Goal: Task Accomplishment & Management: Use online tool/utility

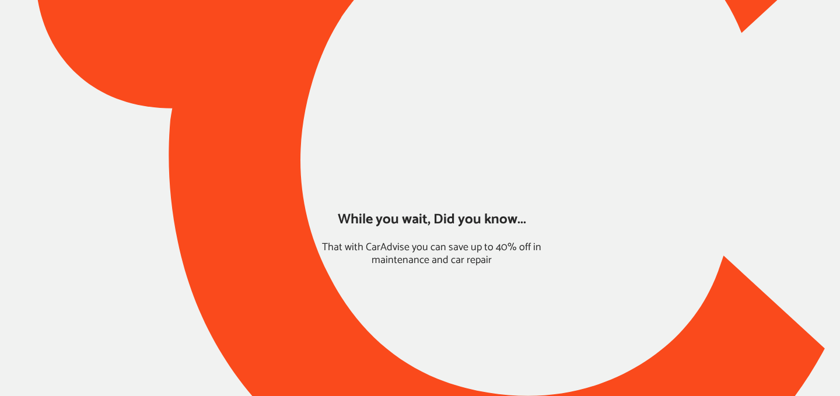
type input "*****"
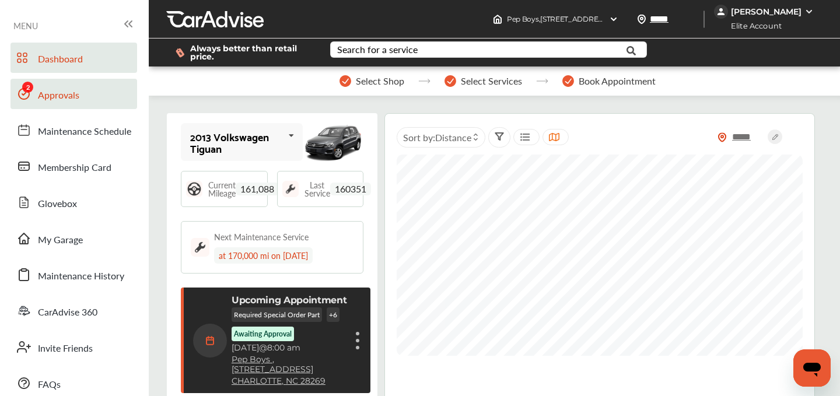
click at [65, 90] on span "Approvals" at bounding box center [58, 95] width 41 height 15
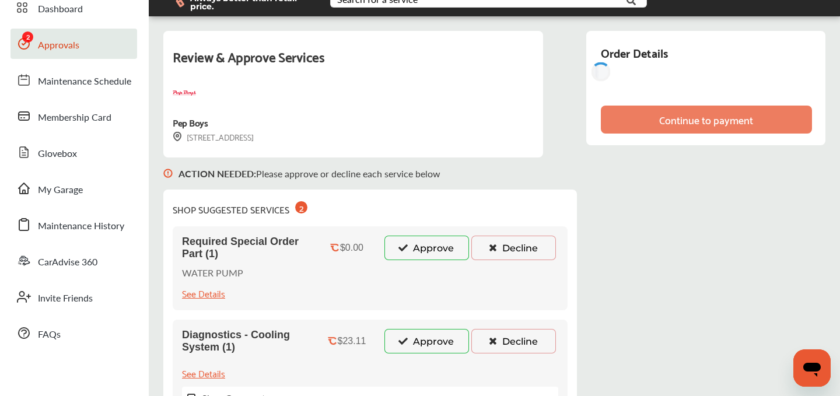
scroll to position [50, 0]
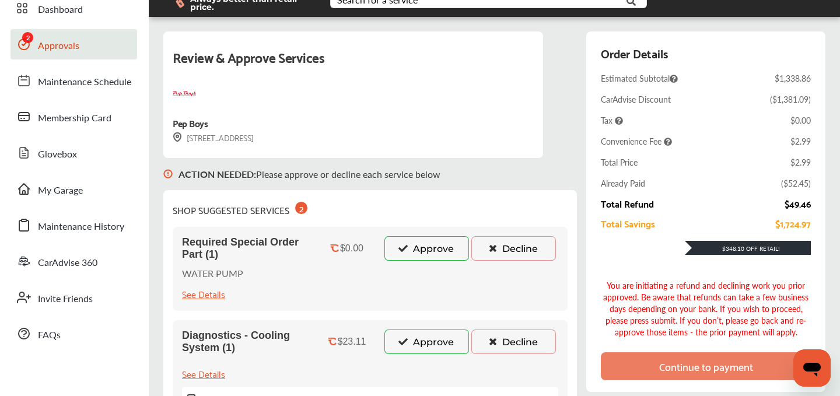
click at [396, 250] on button "Approve" at bounding box center [427, 248] width 85 height 25
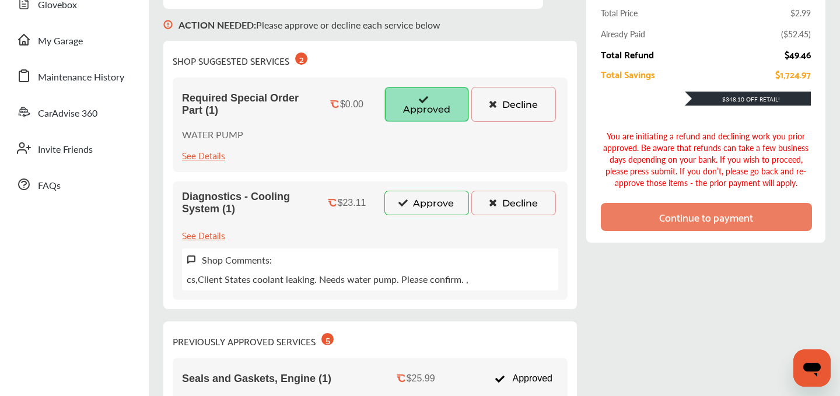
scroll to position [217, 0]
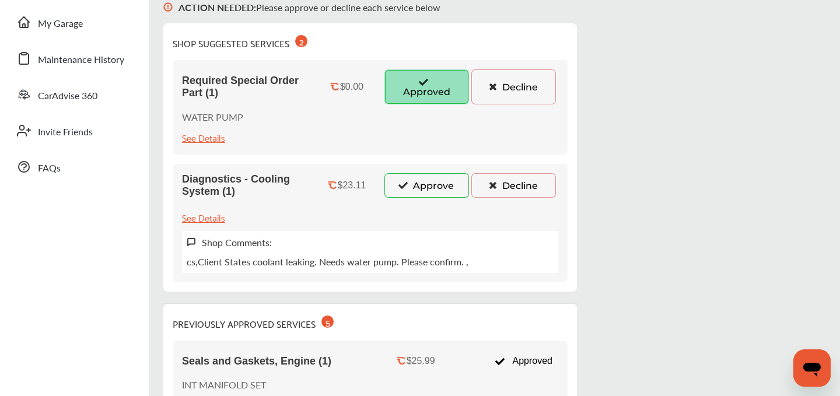
click at [415, 182] on button "Approve" at bounding box center [427, 185] width 85 height 25
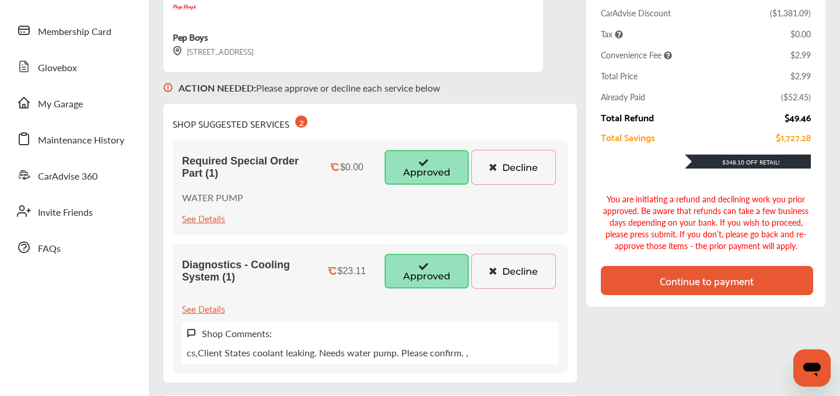
scroll to position [141, 0]
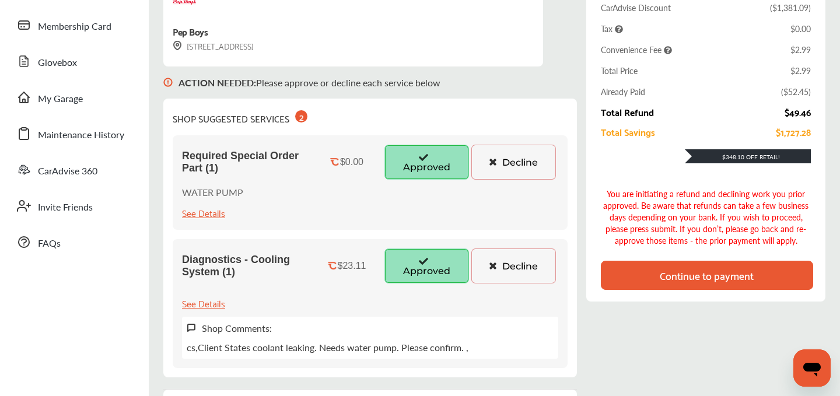
click at [672, 271] on div "Continue to payment" at bounding box center [707, 276] width 94 height 12
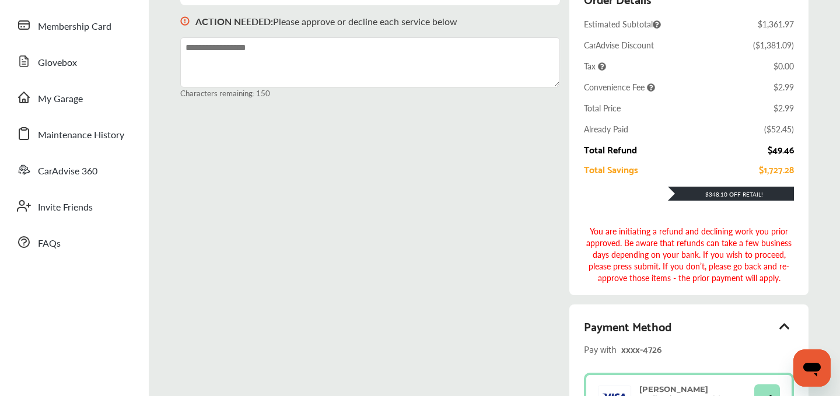
scroll to position [438, 0]
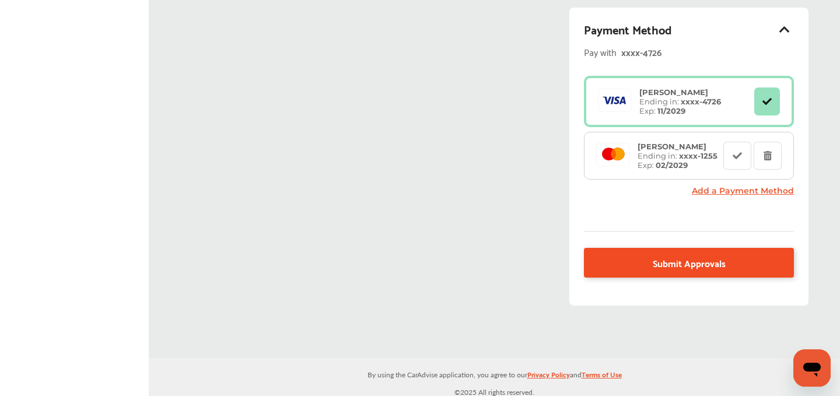
click at [648, 267] on link "Submit Approvals" at bounding box center [689, 263] width 210 height 30
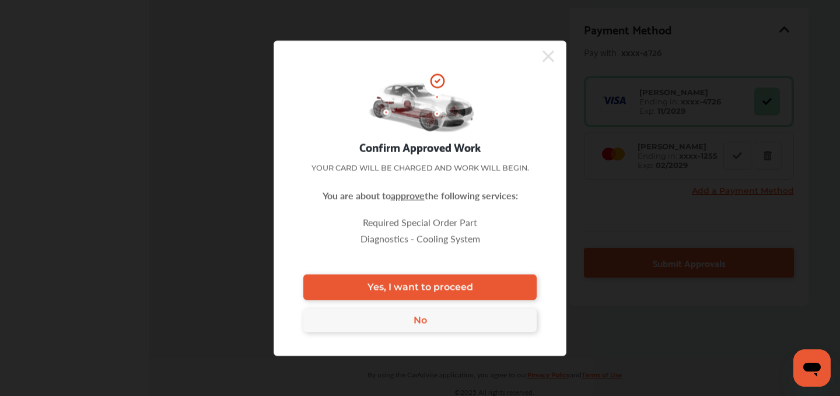
click at [412, 278] on link "Yes, I want to proceed" at bounding box center [420, 287] width 233 height 26
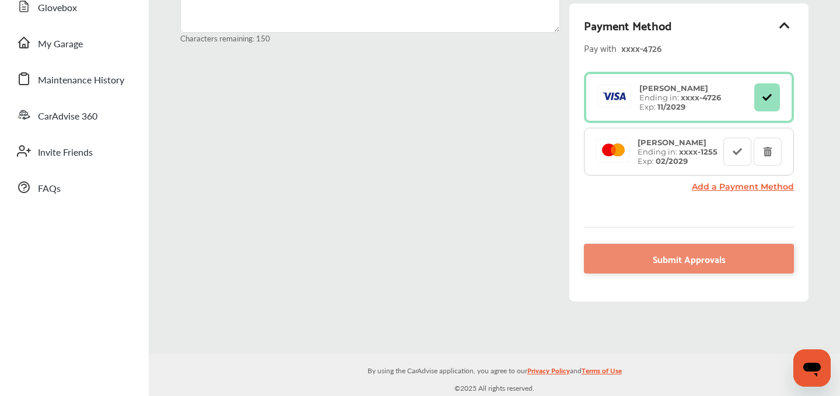
scroll to position [196, 0]
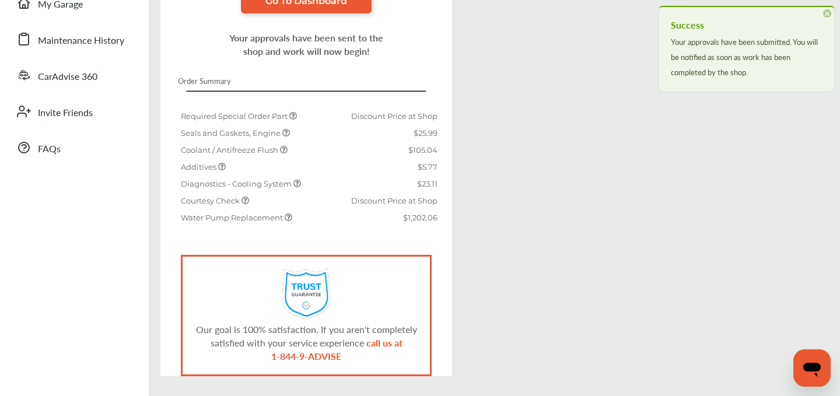
scroll to position [277, 0]
